Goal: Task Accomplishment & Management: Manage account settings

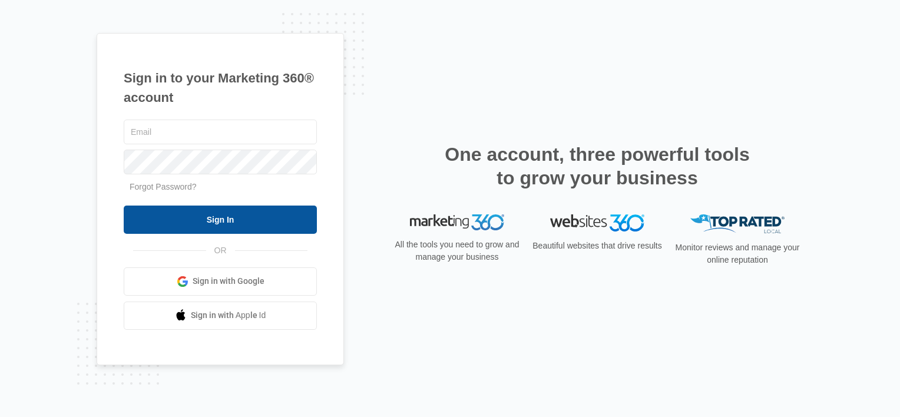
type input "[EMAIL_ADDRESS][DOMAIN_NAME]"
click at [292, 220] on input "Sign In" at bounding box center [220, 220] width 193 height 28
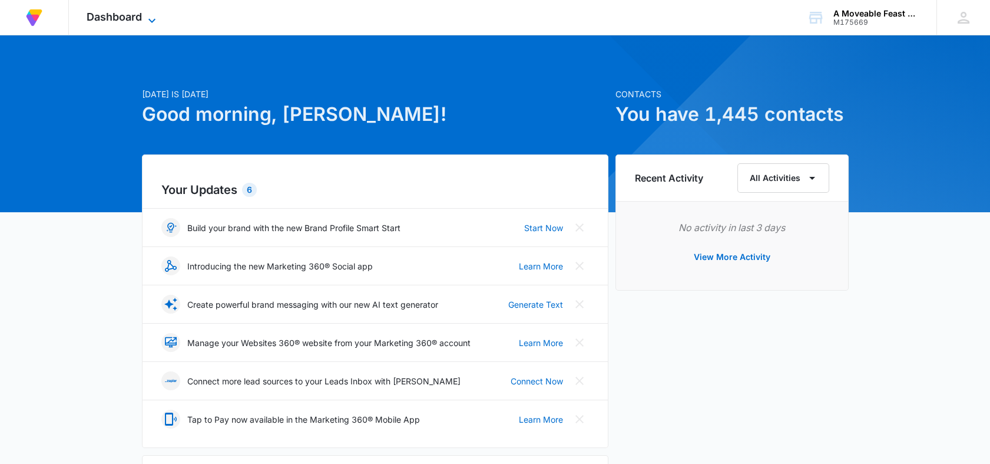
click at [156, 17] on icon at bounding box center [152, 21] width 14 height 14
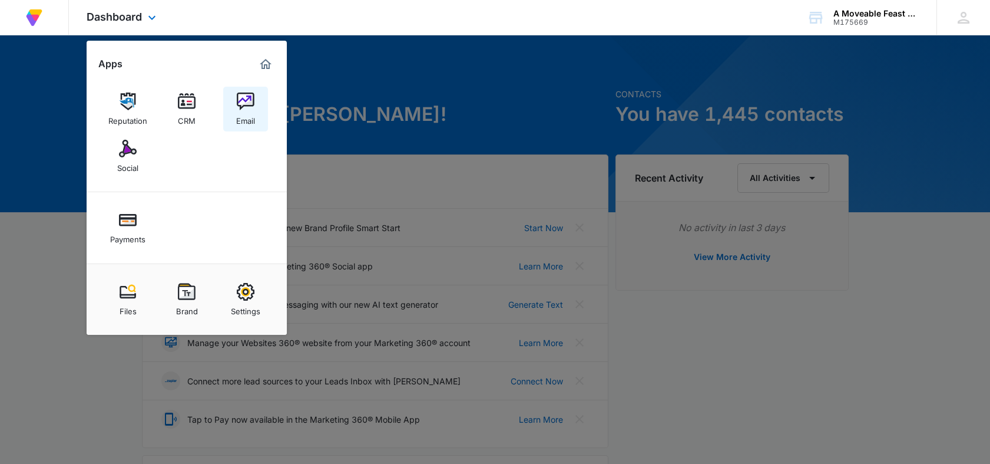
click at [246, 102] on img at bounding box center [246, 102] width 18 height 18
